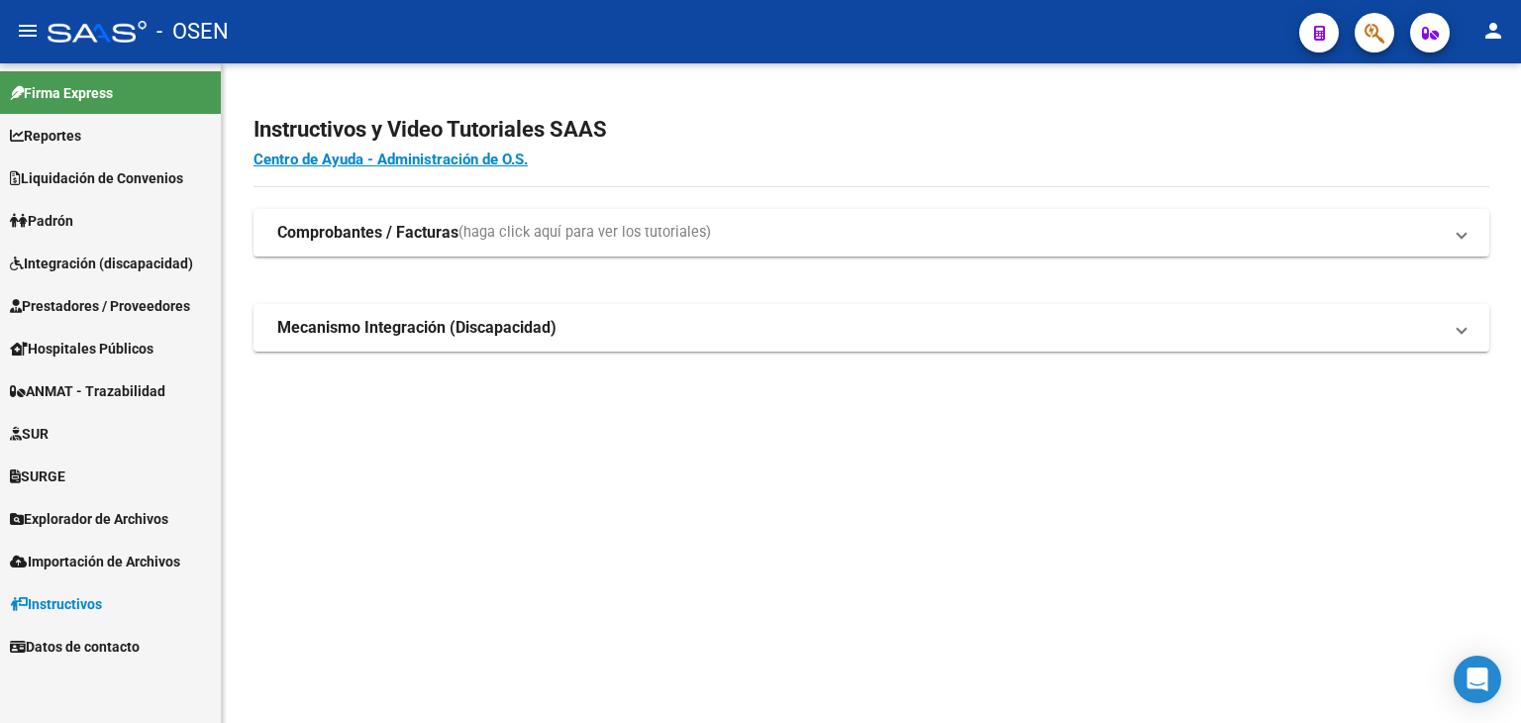
click at [1362, 29] on button "button" at bounding box center [1374, 33] width 40 height 40
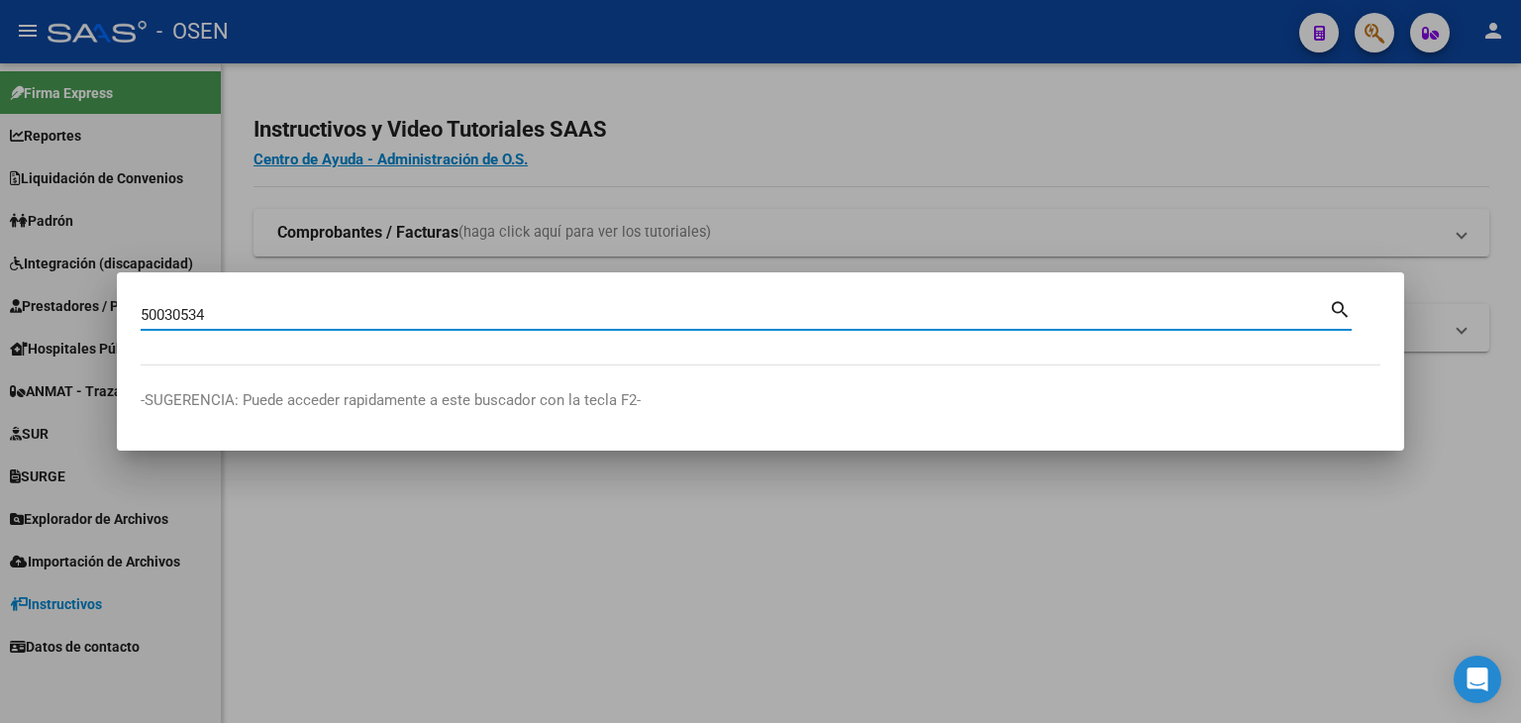
type input "50030534"
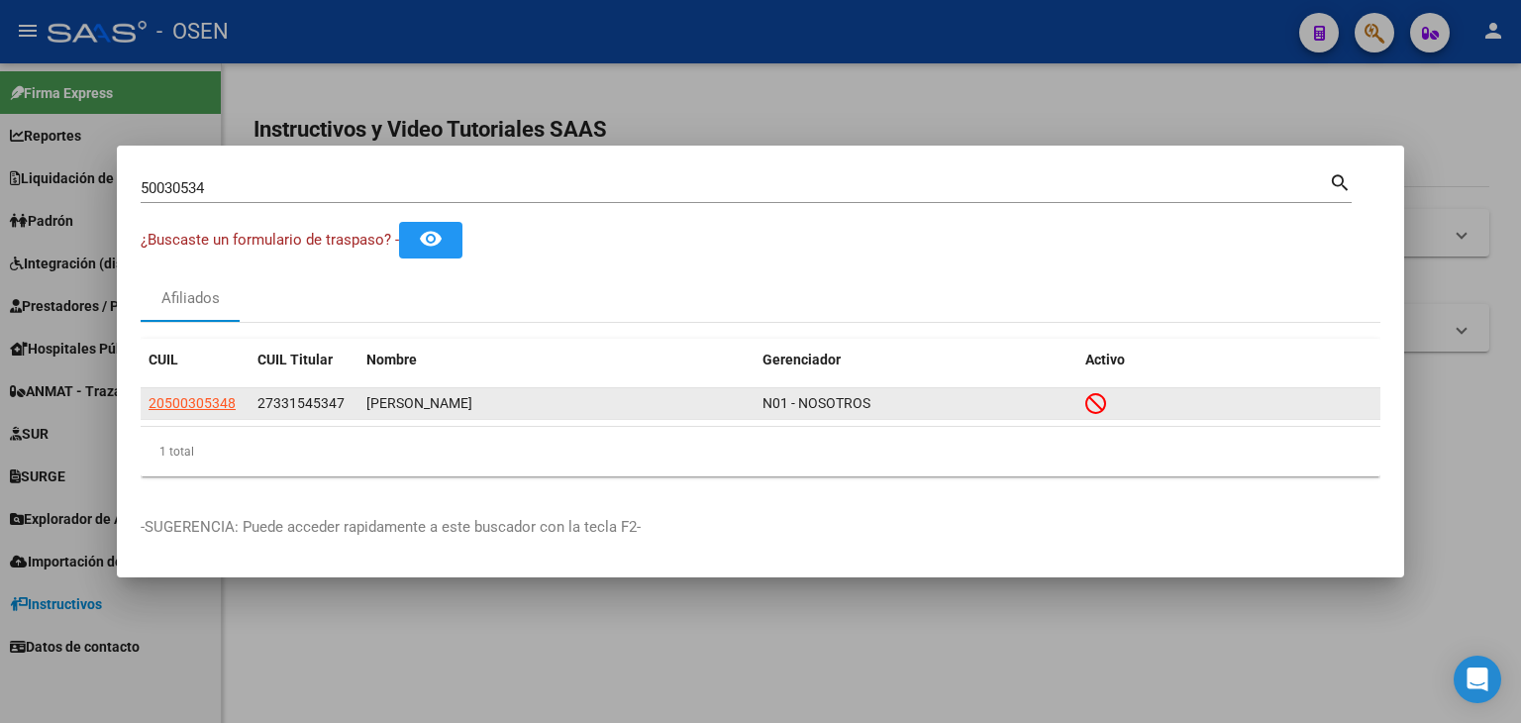
drag, startPoint x: 304, startPoint y: 400, endPoint x: 261, endPoint y: 401, distance: 42.6
click at [261, 401] on datatable-body-cell "27331545347" at bounding box center [303, 403] width 109 height 31
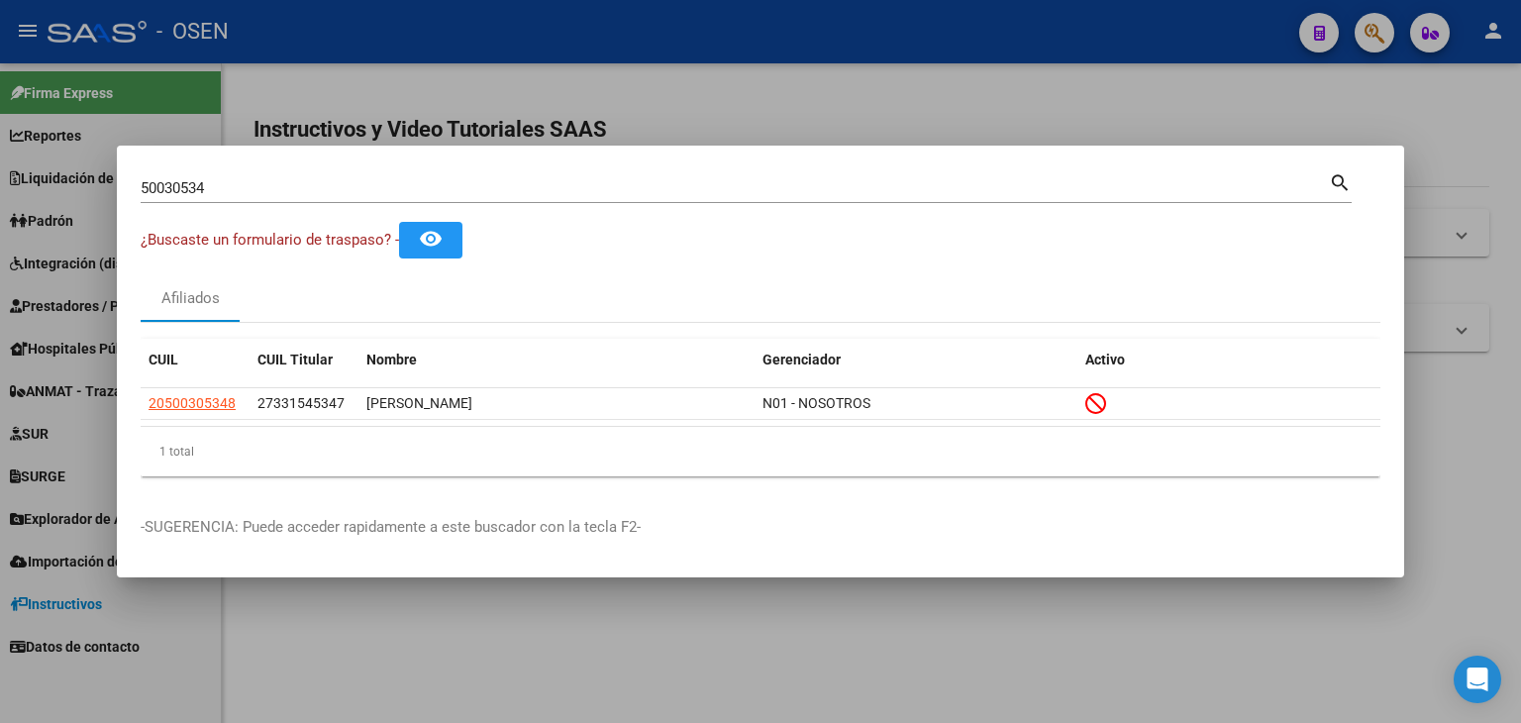
drag, startPoint x: 240, startPoint y: 406, endPoint x: 139, endPoint y: 424, distance: 102.5
click at [139, 424] on mat-dialog-content "50030534 Buscar (apellido, dni, cuil, nro traspaso, cuit, obra social) search ¿…" at bounding box center [760, 330] width 1287 height 323
copy datatable-body-row "20500305348"
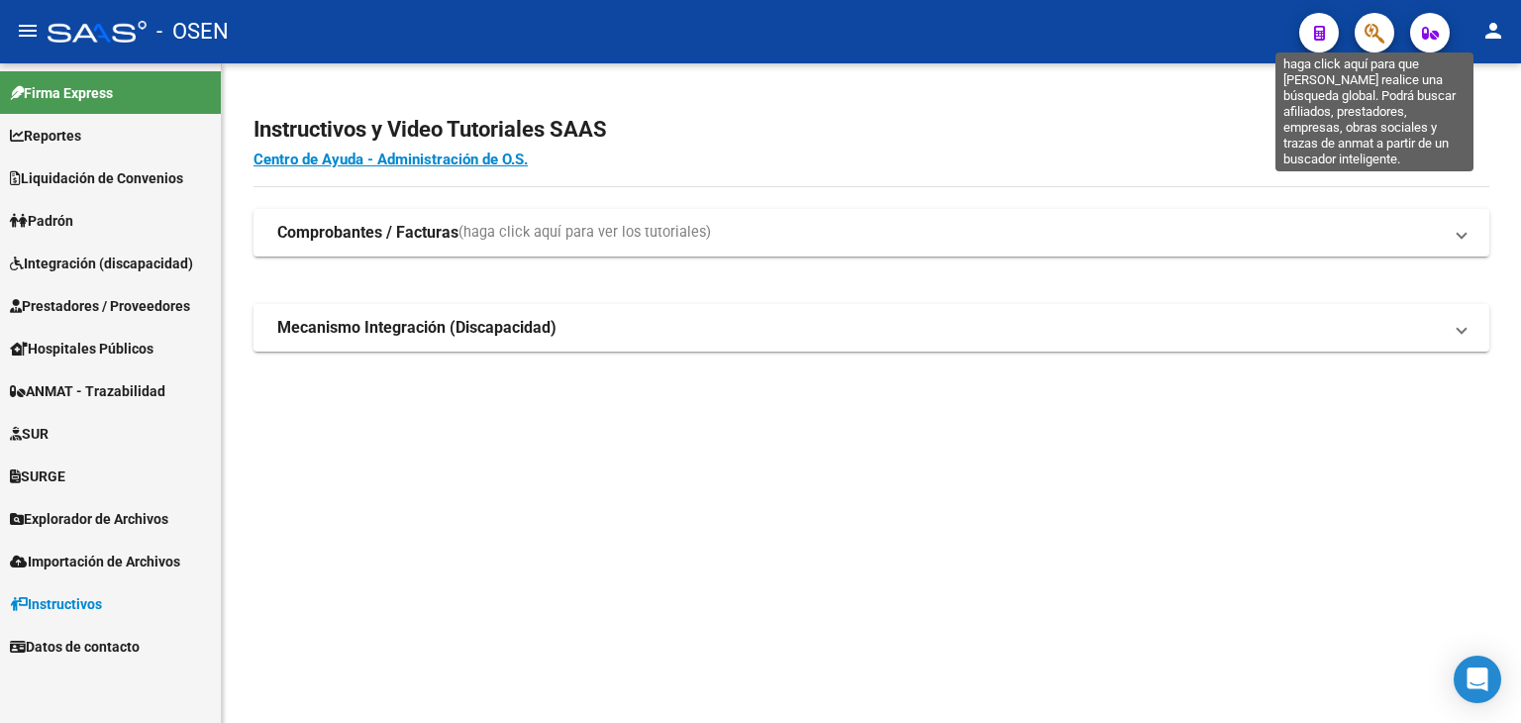
click at [1370, 37] on icon "button" at bounding box center [1374, 33] width 20 height 23
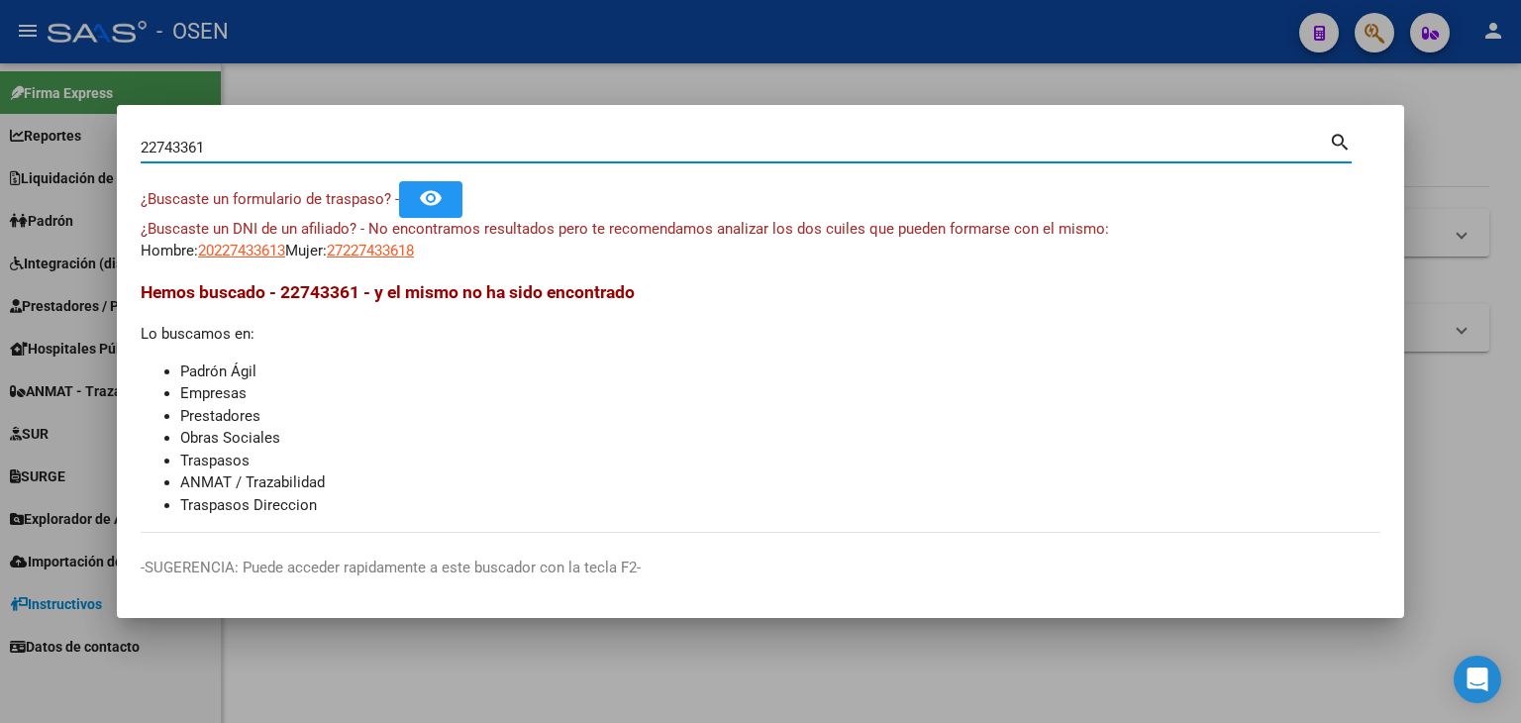
drag, startPoint x: 224, startPoint y: 148, endPoint x: 61, endPoint y: 150, distance: 162.4
click at [61, 150] on div "22743361 Buscar (apellido, dni, cuil, nro traspaso, cuit, obra social) search ¿…" at bounding box center [760, 361] width 1521 height 723
type input "22743361"
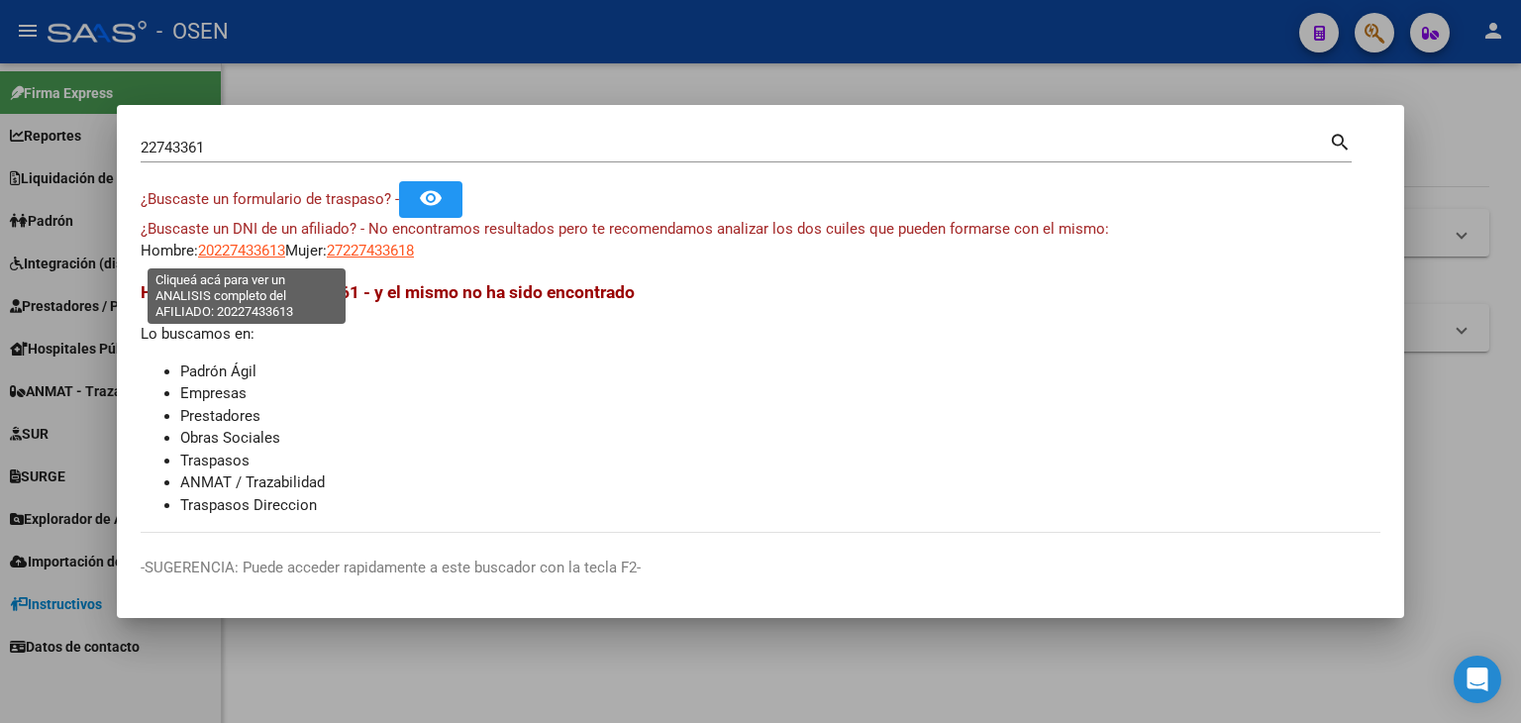
drag, startPoint x: 236, startPoint y: 254, endPoint x: 289, endPoint y: 253, distance: 53.5
click at [289, 253] on div "¿Buscaste un DNI de un afiliado? - No encontramos resultados pero te recomendam…" at bounding box center [760, 240] width 1239 height 45
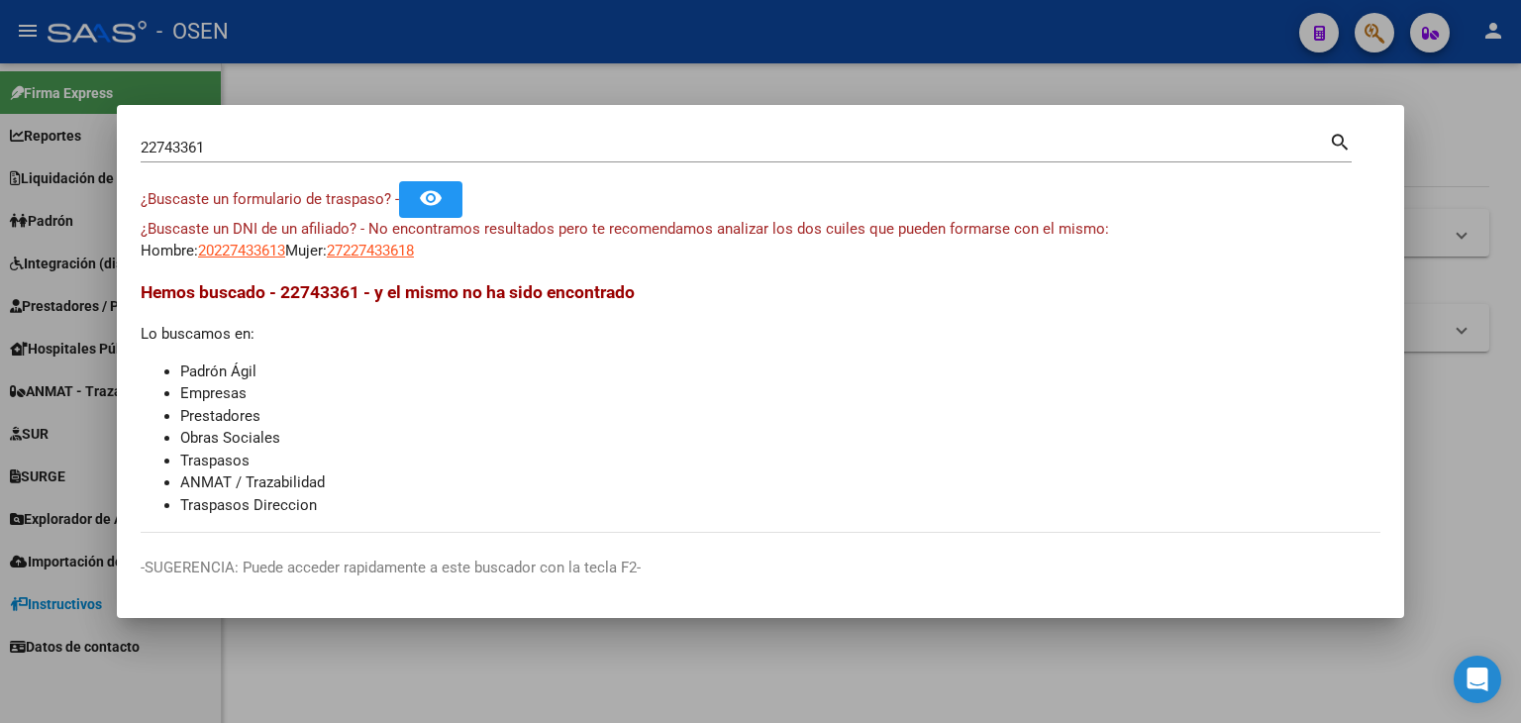
copy span "20227433613"
click at [278, 247] on span "20227433613" at bounding box center [241, 251] width 87 height 18
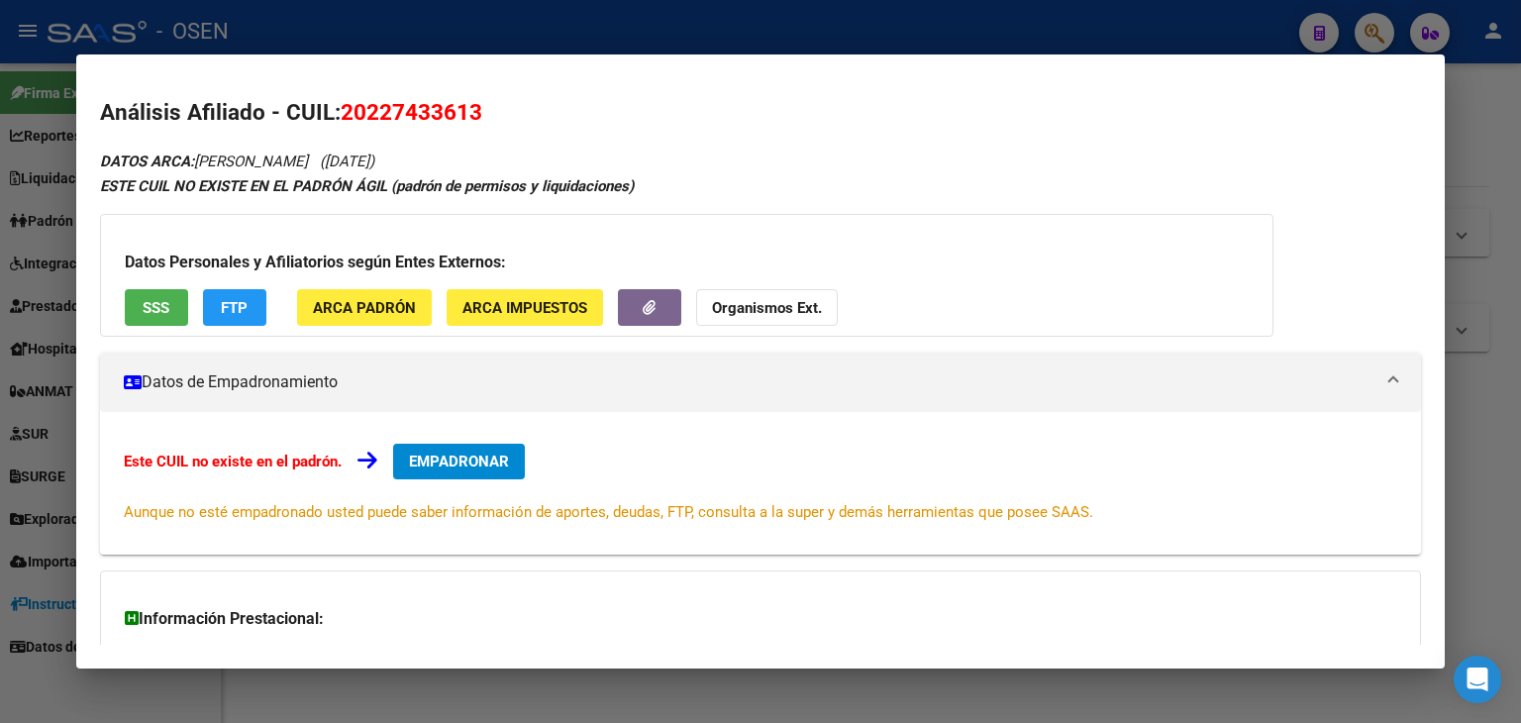
click at [147, 299] on span "SSS" at bounding box center [156, 308] width 27 height 18
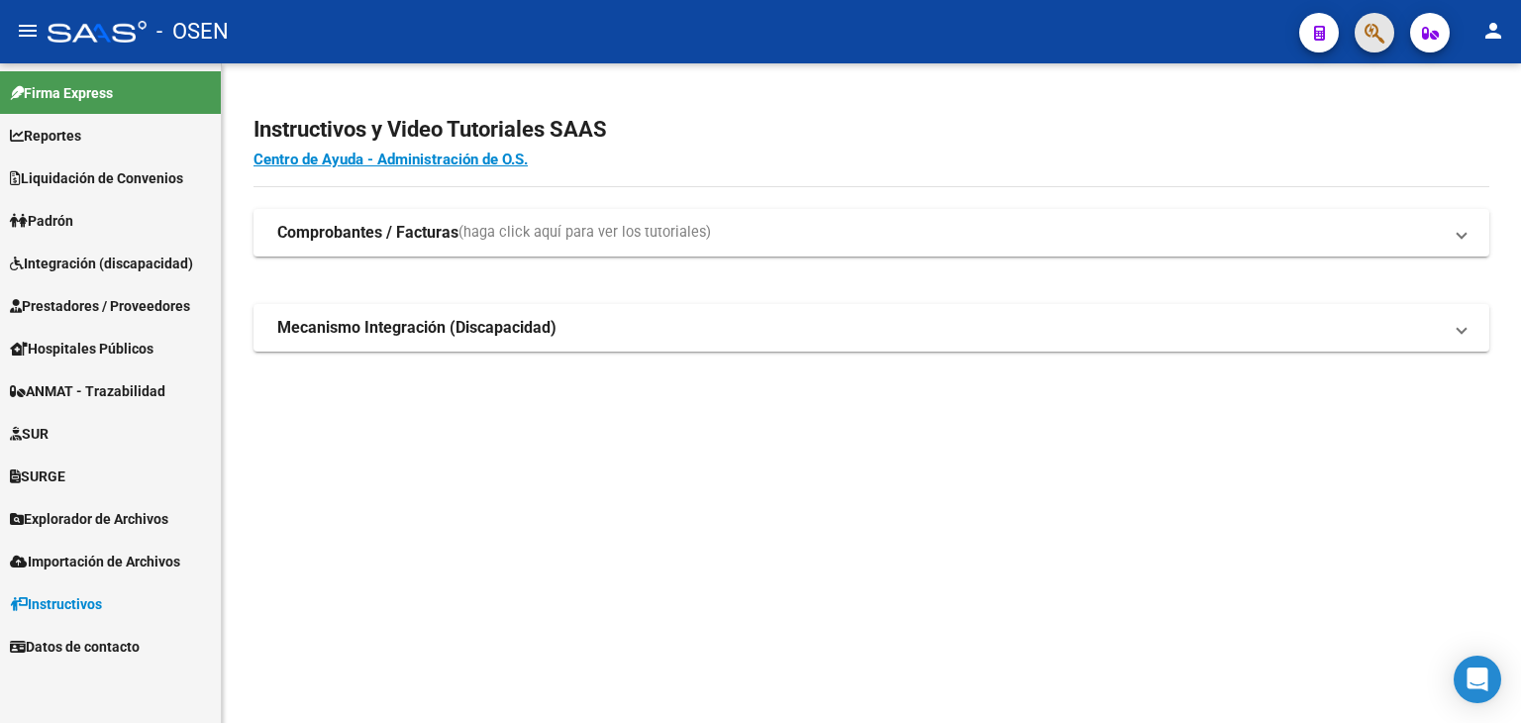
click at [1366, 17] on span "button" at bounding box center [1374, 33] width 20 height 41
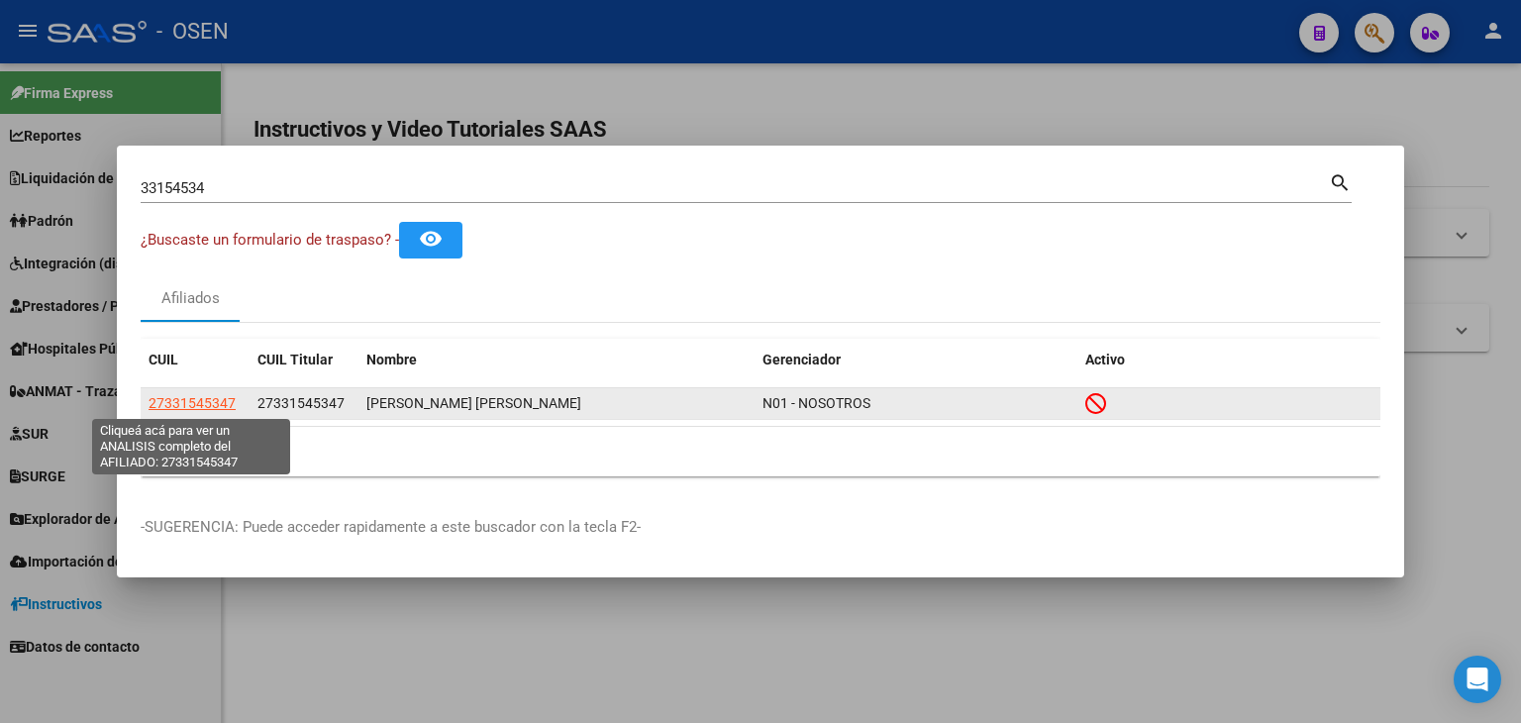
click at [187, 404] on span "27331545347" at bounding box center [191, 403] width 87 height 16
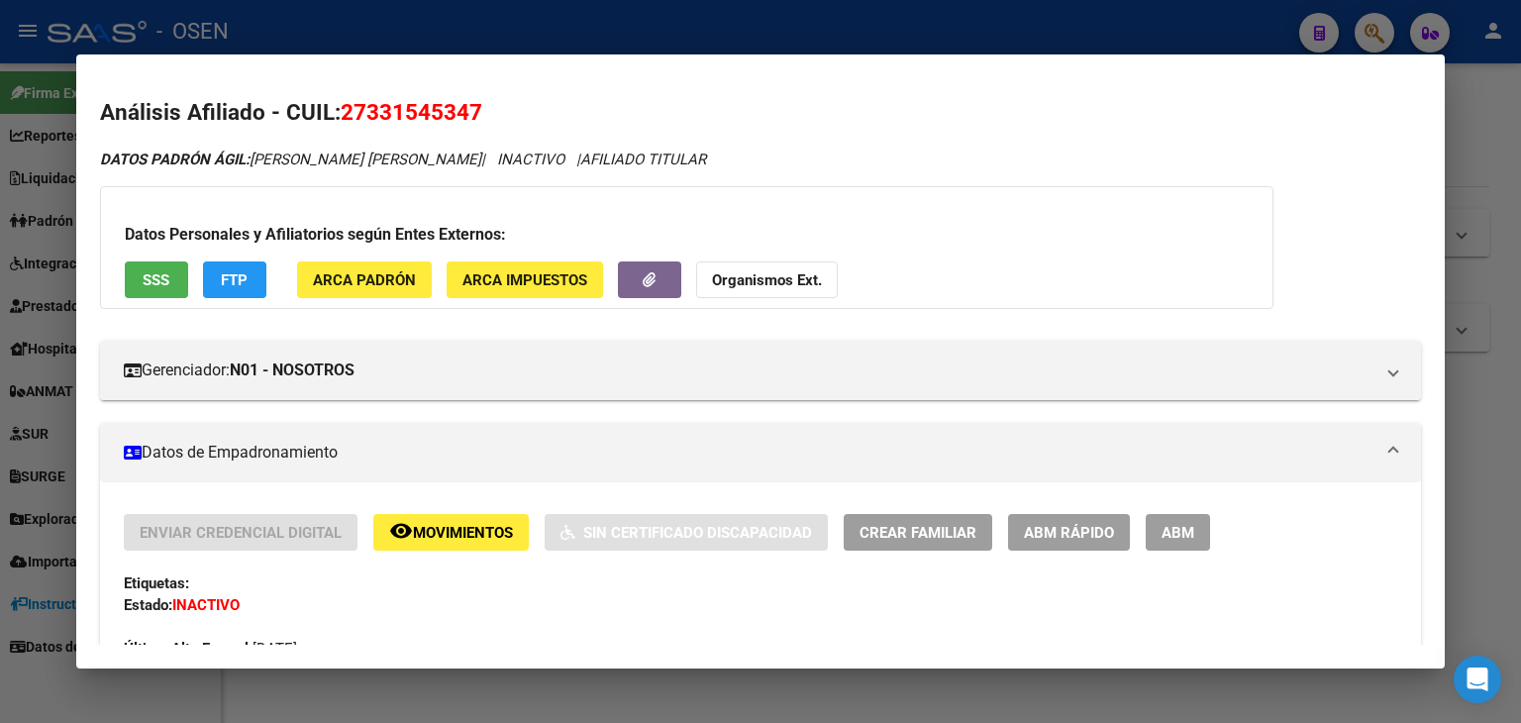
drag, startPoint x: 973, startPoint y: 35, endPoint x: 583, endPoint y: 89, distance: 393.8
click at [967, 35] on div at bounding box center [760, 361] width 1521 height 723
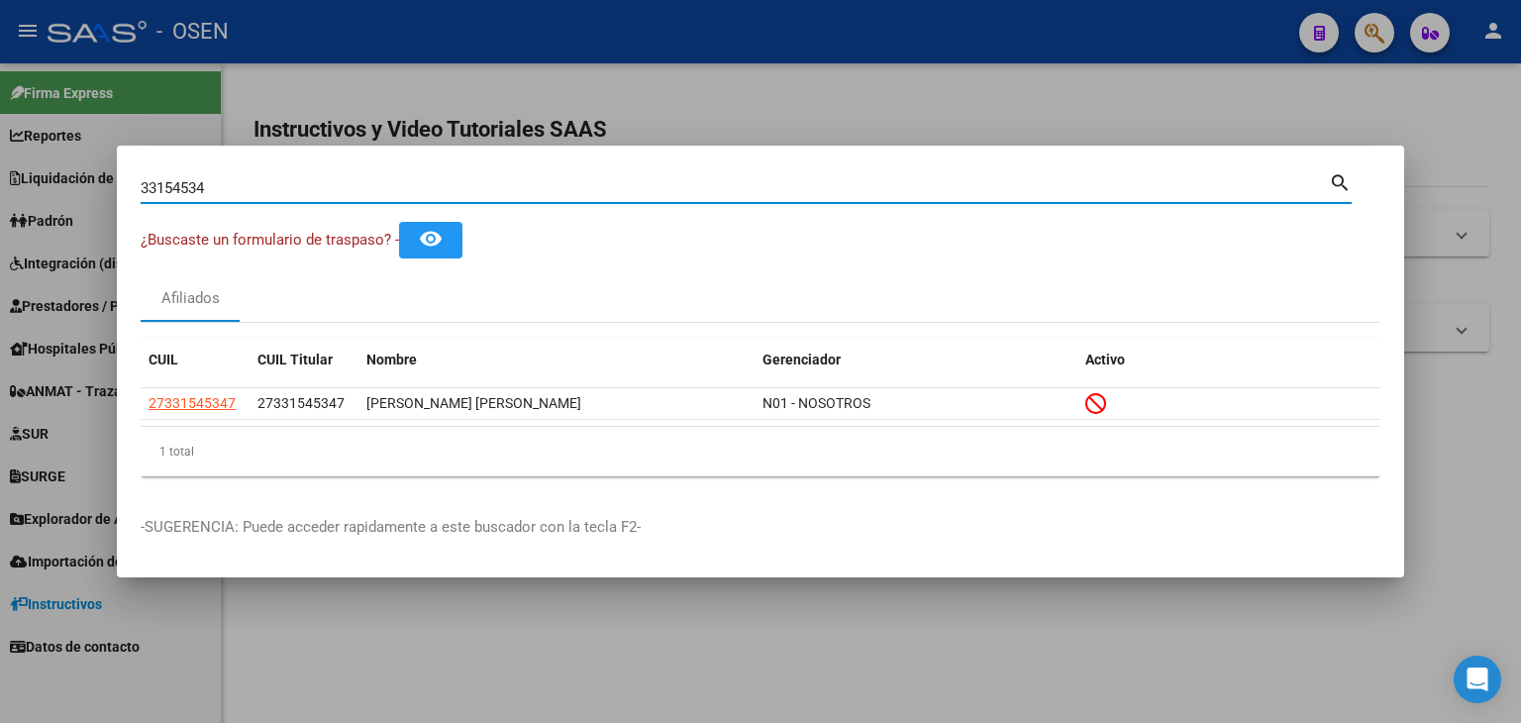
drag, startPoint x: 253, startPoint y: 187, endPoint x: 8, endPoint y: 173, distance: 245.9
click at [0, 194] on div "33154534 Buscar (apellido, dni, cuil, nro traspaso, cuit, obra social) search ¿…" at bounding box center [760, 361] width 1521 height 723
type input "22743361"
